Goal: Task Accomplishment & Management: Complete application form

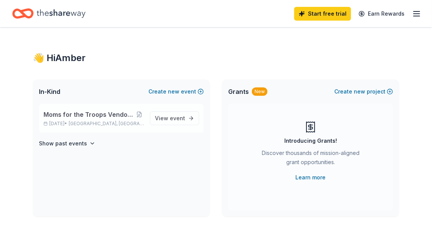
click at [102, 118] on span "Moms for the Troops Vendor Event and Poker Run" at bounding box center [88, 114] width 91 height 9
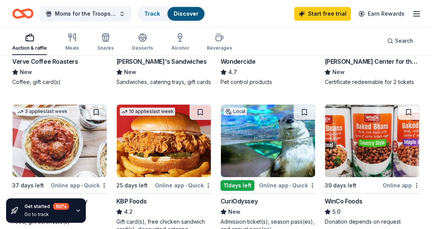
scroll to position [649, 0]
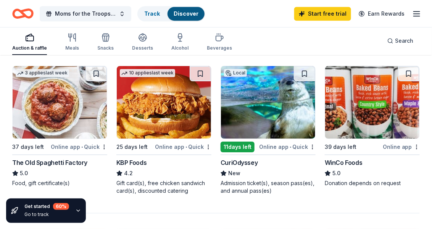
click at [355, 167] on div "WinCo Foods" at bounding box center [344, 162] width 38 height 9
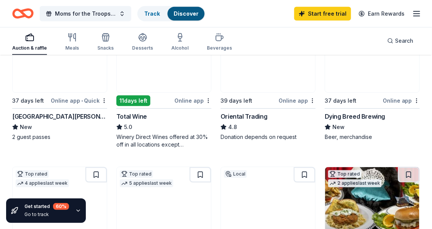
scroll to position [76, 0]
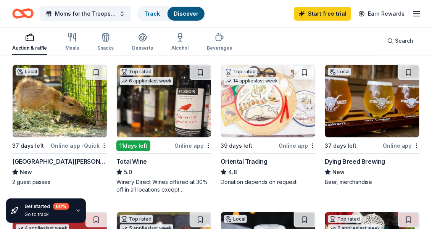
click at [356, 91] on img at bounding box center [372, 101] width 94 height 72
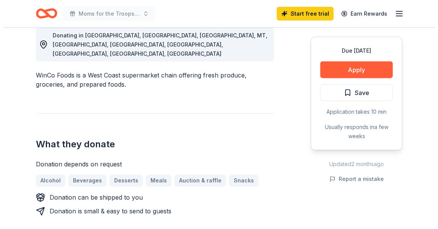
scroll to position [229, 0]
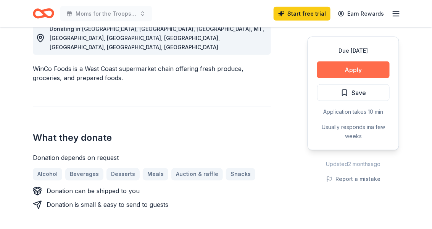
click at [354, 74] on button "Apply" at bounding box center [353, 69] width 72 height 17
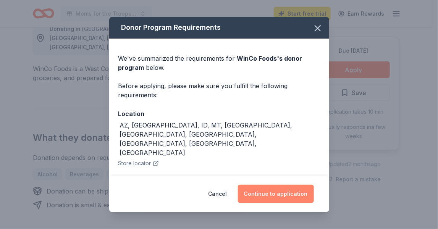
click at [280, 187] on button "Continue to application" at bounding box center [276, 194] width 76 height 18
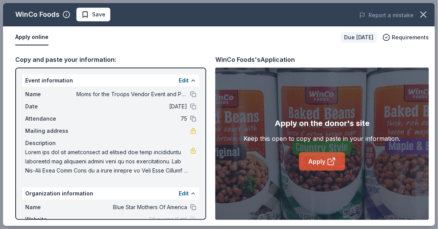
click at [322, 167] on link "Apply" at bounding box center [322, 161] width 46 height 18
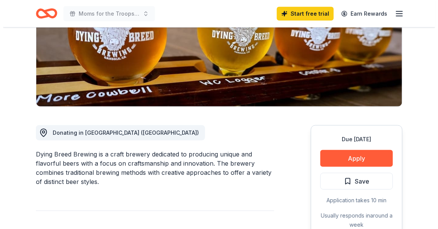
scroll to position [152, 0]
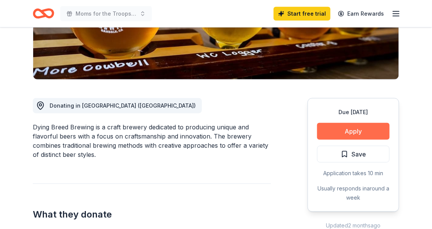
click at [356, 128] on button "Apply" at bounding box center [353, 131] width 72 height 17
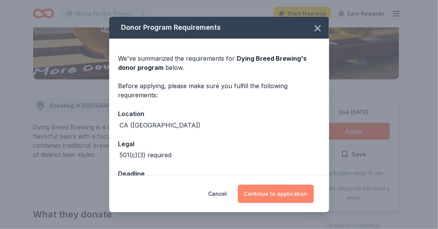
click at [277, 194] on button "Continue to application" at bounding box center [276, 194] width 76 height 18
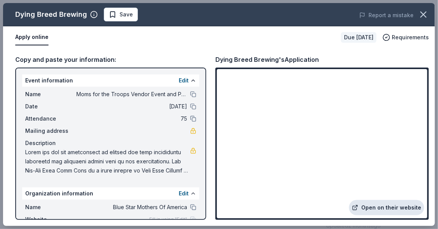
click at [402, 209] on link "Open on their website" at bounding box center [386, 207] width 75 height 15
